Goal: Transaction & Acquisition: Obtain resource

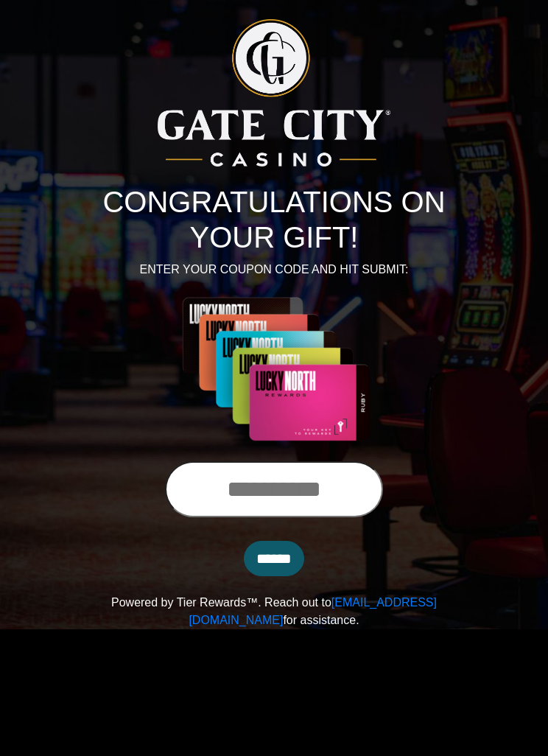
click at [267, 495] on input "text" at bounding box center [274, 489] width 218 height 56
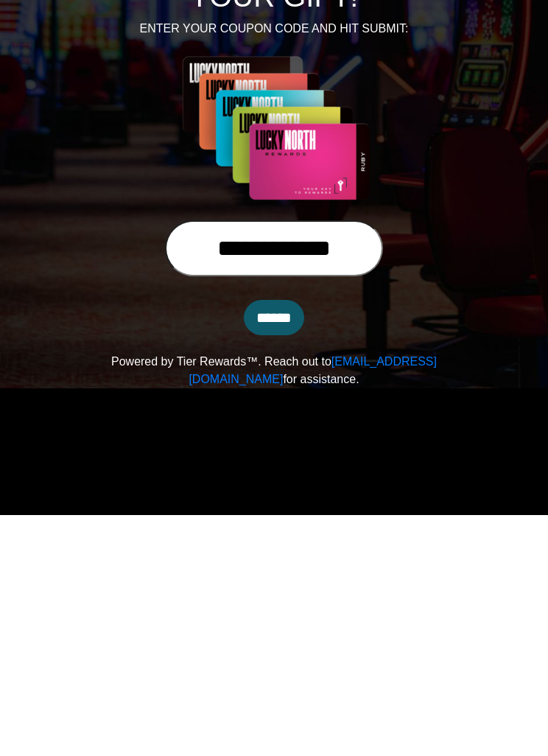
type input "**********"
click at [294, 541] on input "******" at bounding box center [274, 558] width 60 height 35
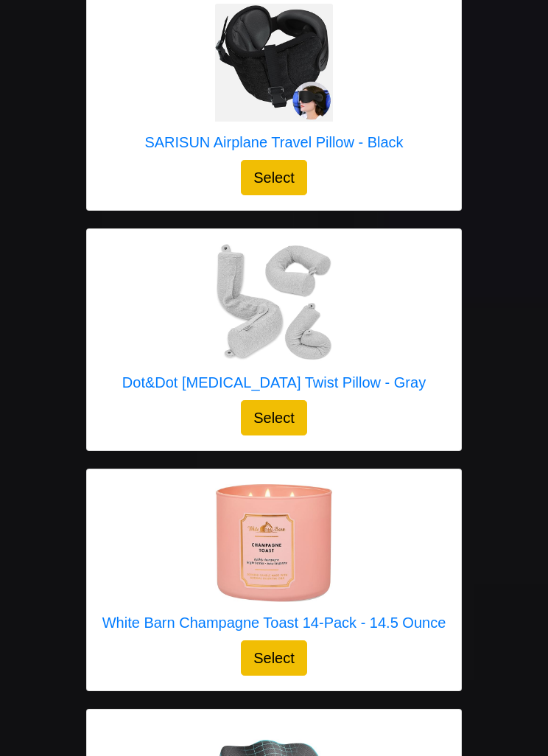
scroll to position [1808, 0]
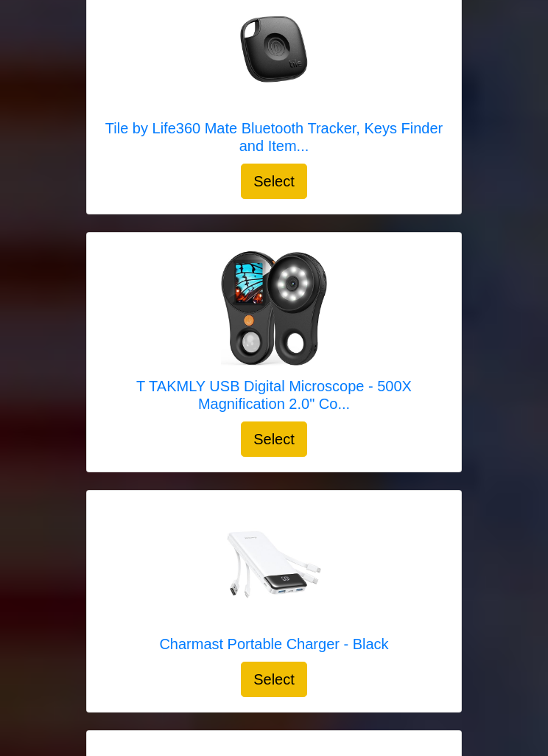
scroll to position [4774, 0]
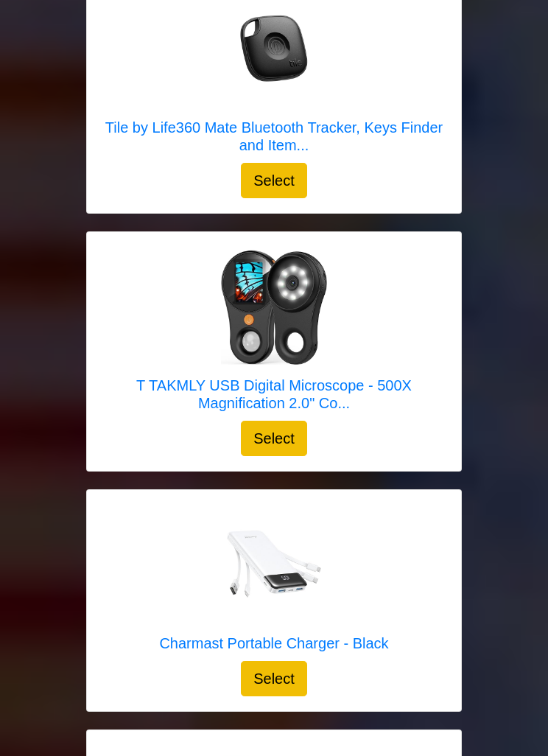
click at [393, 284] on div at bounding box center [274, 307] width 345 height 118
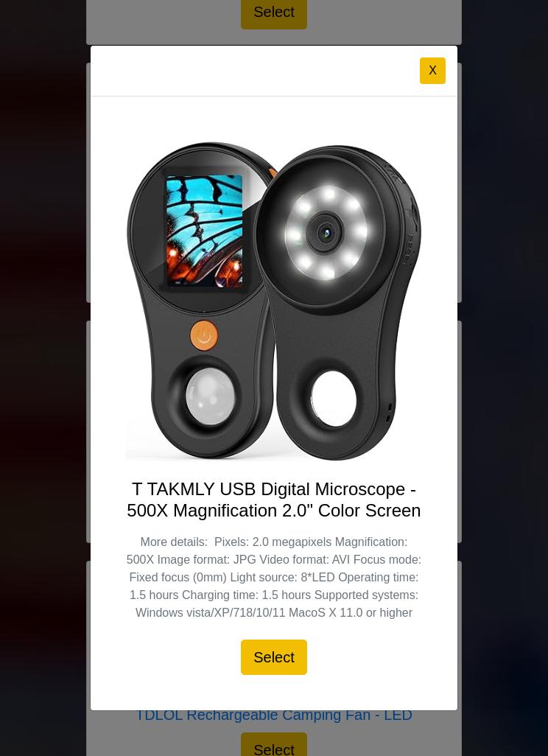
scroll to position [4939, 0]
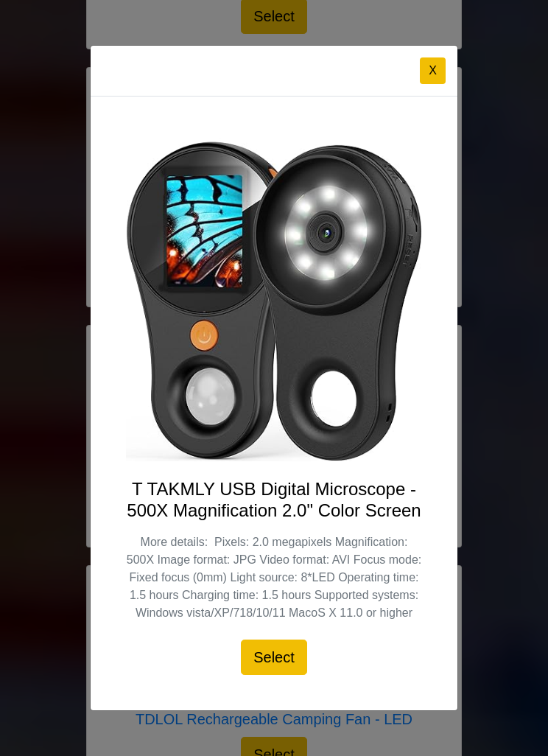
click at [441, 84] on button "X" at bounding box center [433, 70] width 26 height 27
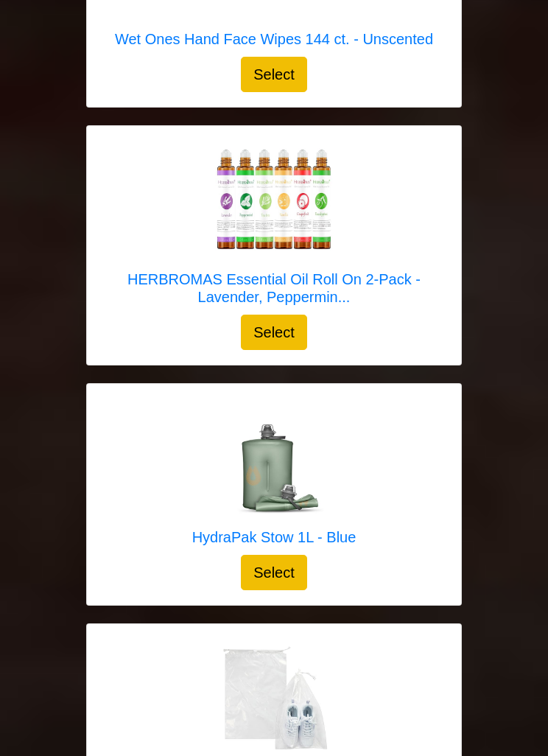
scroll to position [11305, 0]
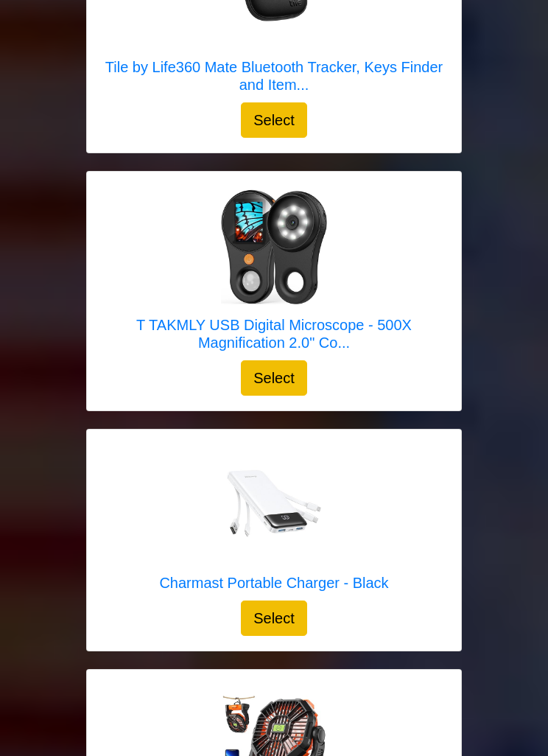
scroll to position [4836, 0]
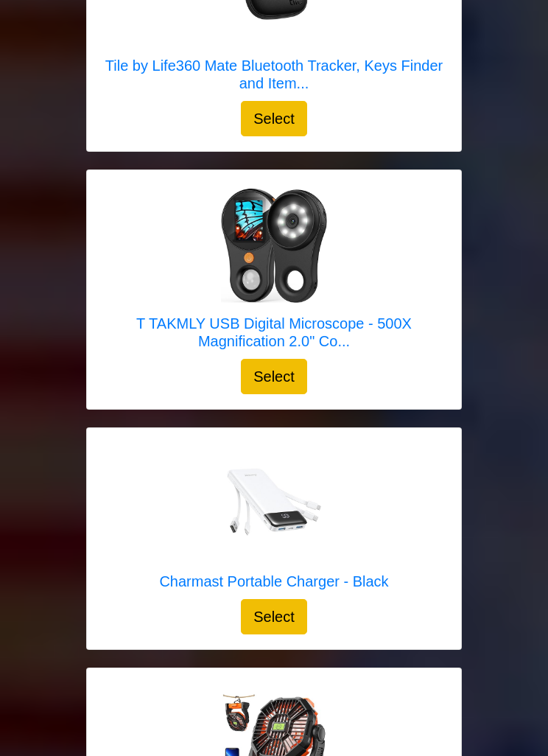
click at [386, 232] on div at bounding box center [274, 245] width 345 height 118
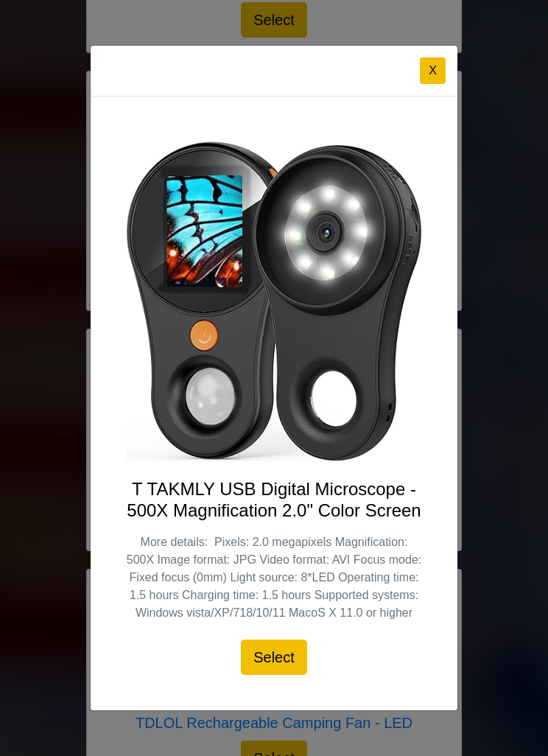
scroll to position [4941, 0]
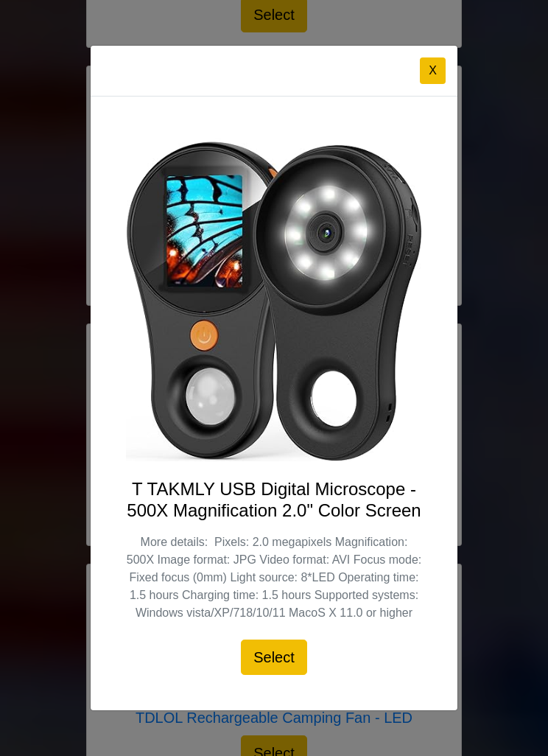
click at [437, 84] on button "X" at bounding box center [433, 70] width 26 height 27
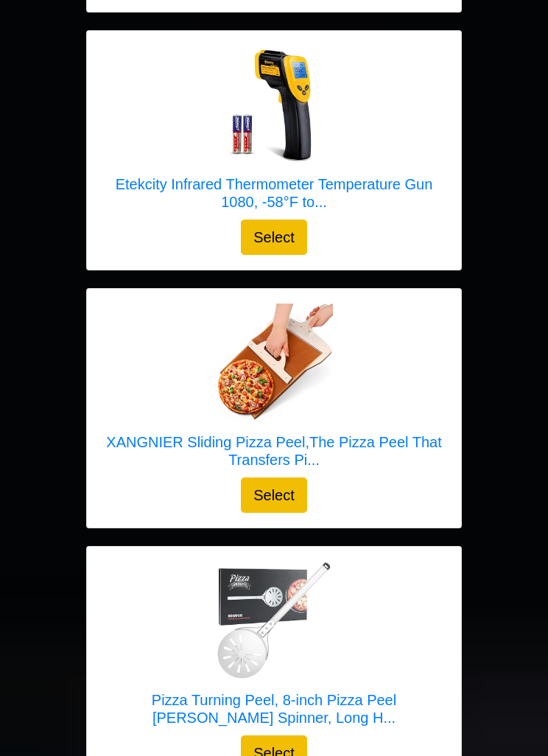
scroll to position [475, 0]
